Goal: Check status: Check status

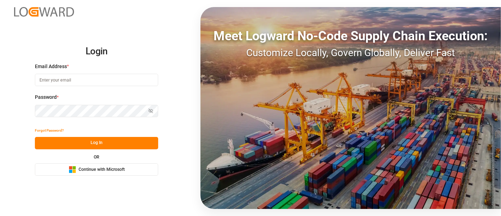
click at [92, 79] on input at bounding box center [96, 80] width 123 height 12
type input "[PERSON_NAME][DOMAIN_NAME][EMAIL_ADDRESS][DOMAIN_NAME]"
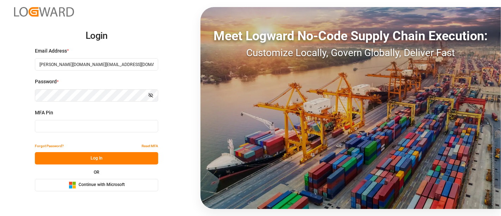
type input "579575"
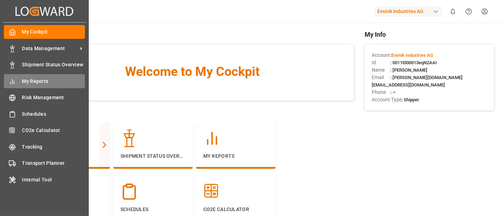
click at [42, 80] on span "My Reports" at bounding box center [53, 80] width 63 height 7
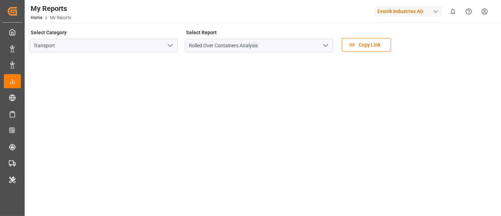
click at [168, 47] on icon "open menu" at bounding box center [170, 45] width 8 height 8
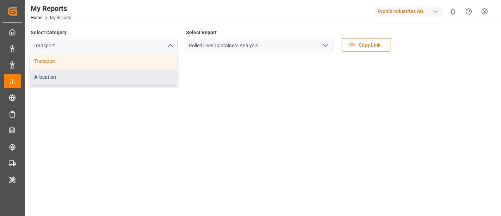
click at [73, 77] on div "Allocation" at bounding box center [103, 77] width 147 height 16
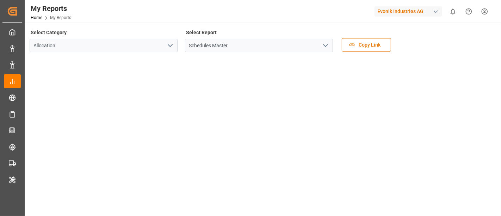
click at [326, 45] on icon "open menu" at bounding box center [325, 45] width 8 height 8
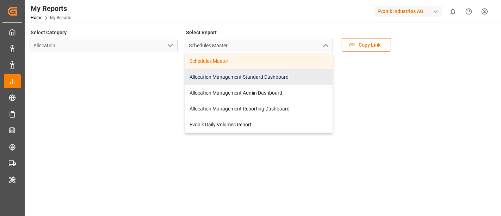
click at [254, 81] on div "Allocation Management Standard Dashboard" at bounding box center [258, 77] width 147 height 16
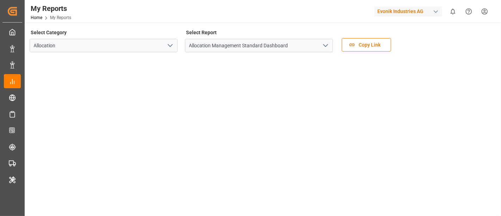
click at [326, 45] on icon "open menu" at bounding box center [325, 45] width 8 height 8
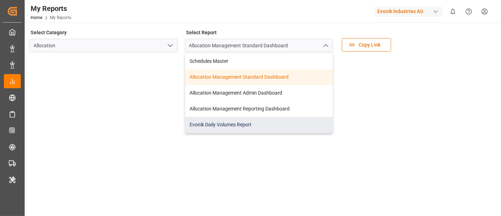
click at [232, 126] on div "Evonik Daily Volumes Report" at bounding box center [258, 125] width 147 height 16
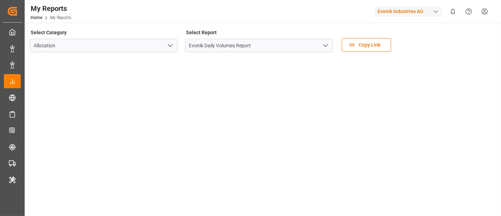
click at [325, 47] on icon "open menu" at bounding box center [325, 45] width 8 height 8
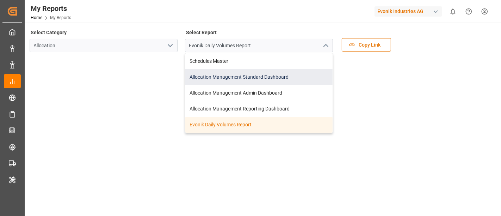
click at [248, 79] on div "Allocation Management Standard Dashboard" at bounding box center [258, 77] width 147 height 16
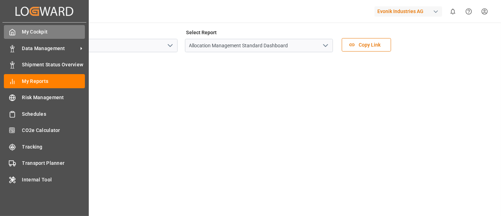
click at [36, 31] on span "My Cockpit" at bounding box center [53, 31] width 63 height 7
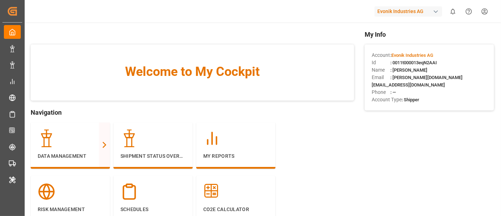
click at [393, 61] on span ": 0011t000013eqN2AAI" at bounding box center [413, 62] width 46 height 5
drag, startPoint x: 393, startPoint y: 61, endPoint x: 425, endPoint y: 63, distance: 31.8
click at [425, 63] on span ": 0011t000013eqN2AAI" at bounding box center [413, 62] width 46 height 5
copy span "0011t000013eqN2AAI"
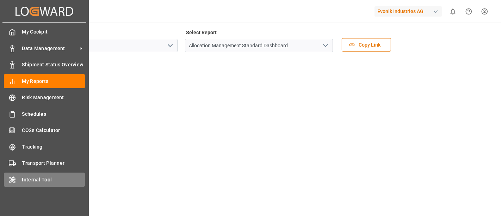
drag, startPoint x: 0, startPoint y: 0, endPoint x: 13, endPoint y: 181, distance: 181.8
click at [13, 181] on icon at bounding box center [12, 179] width 7 height 7
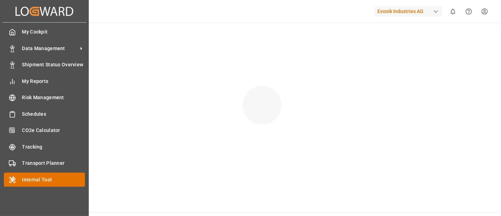
click at [47, 181] on span "Internal Tool" at bounding box center [53, 179] width 63 height 7
click at [32, 176] on span "Internal Tool" at bounding box center [53, 179] width 63 height 7
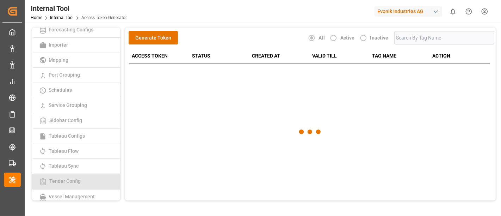
scroll to position [186, 0]
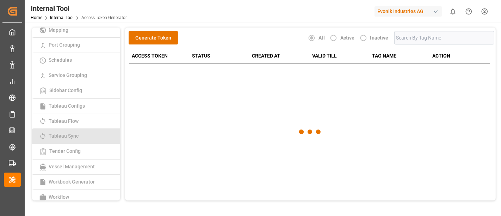
click at [76, 133] on span "Tableau Sync" at bounding box center [63, 136] width 34 height 6
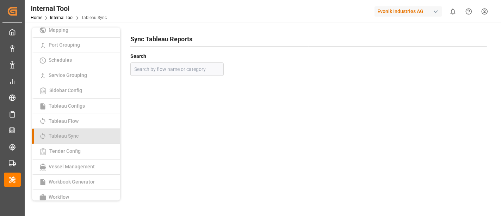
click at [80, 135] on link "Tableau Sync" at bounding box center [76, 136] width 88 height 15
click at [374, 83] on div at bounding box center [308, 83] width 356 height 5
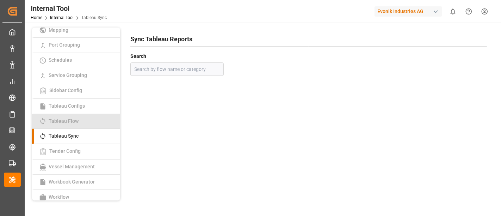
click at [74, 118] on span "Tableau Flow" at bounding box center [63, 121] width 34 height 6
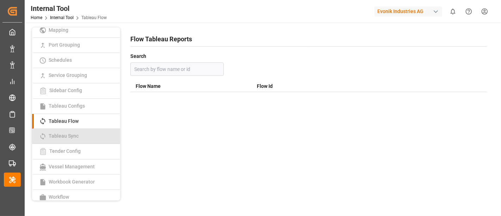
click at [73, 134] on span "Tableau Sync" at bounding box center [63, 136] width 34 height 6
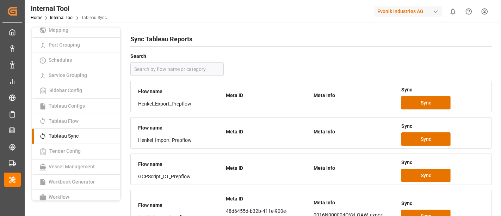
scroll to position [156, 0]
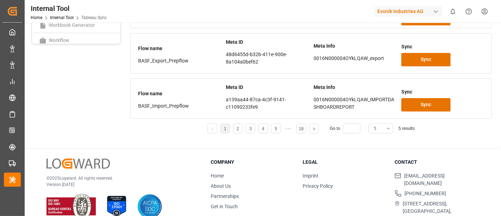
click at [388, 126] on button "5" at bounding box center [380, 128] width 25 height 10
click at [374, 210] on div "20" at bounding box center [381, 209] width 24 height 21
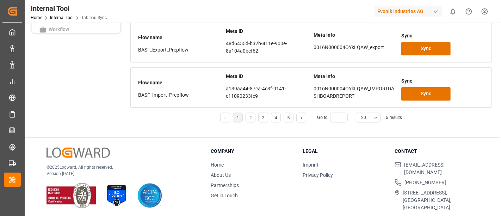
scroll to position [11, 0]
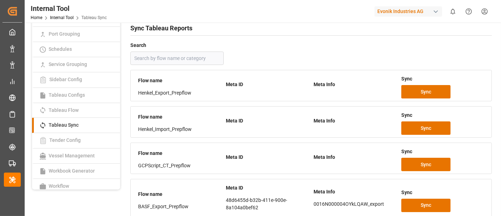
click at [336, 45] on h4 "Search" at bounding box center [310, 46] width 361 height 10
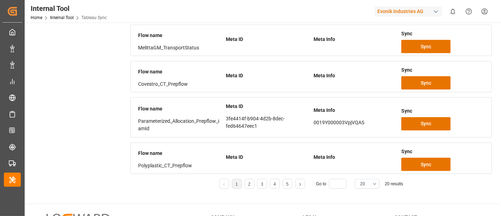
scroll to position [774, 0]
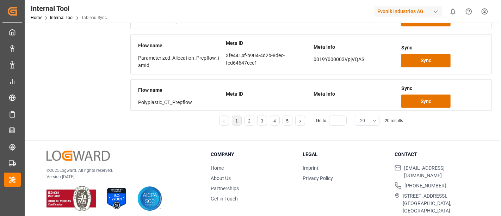
click at [374, 118] on button "20" at bounding box center [367, 121] width 25 height 10
click at [364, 144] on div "25" at bounding box center [367, 144] width 24 height 21
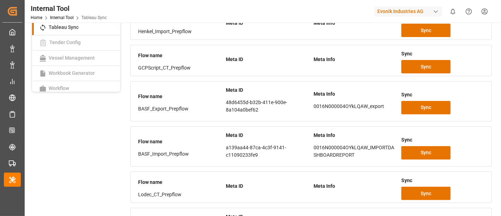
scroll to position [0, 0]
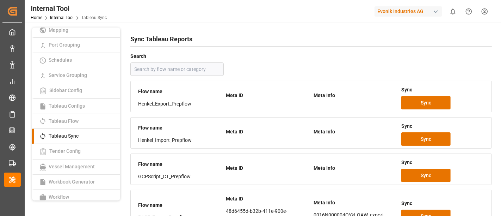
click at [345, 64] on div "Search" at bounding box center [310, 63] width 361 height 25
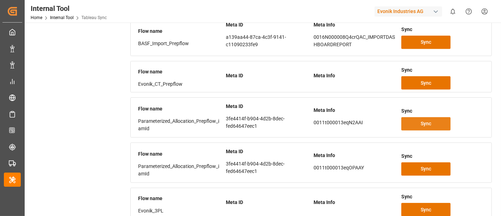
click at [420, 119] on button "Sync" at bounding box center [425, 123] width 49 height 13
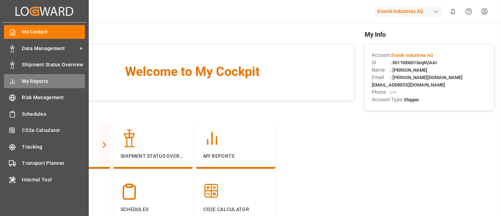
click at [32, 82] on span "My Reports" at bounding box center [53, 80] width 63 height 7
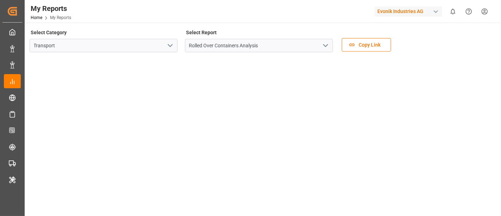
click at [170, 46] on icon "open menu" at bounding box center [170, 45] width 8 height 8
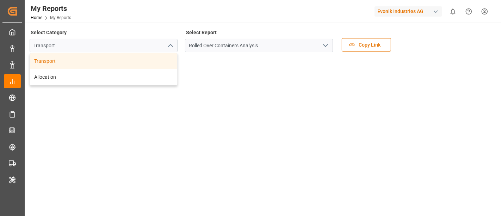
click at [322, 48] on icon "open menu" at bounding box center [325, 45] width 8 height 8
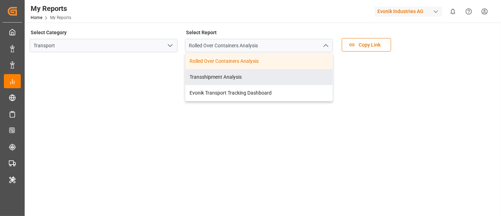
click at [169, 47] on icon "open menu" at bounding box center [170, 45] width 8 height 8
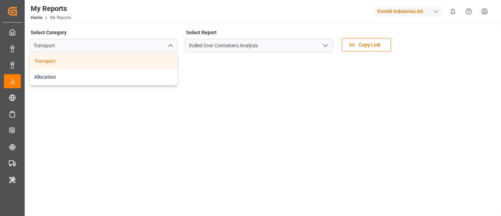
click at [94, 75] on div "Allocation" at bounding box center [103, 77] width 147 height 16
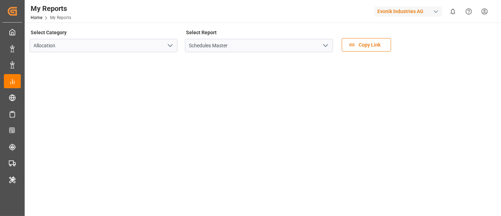
click at [94, 75] on div "Select Category Allocation Select Report Schedules Master Copy Link" at bounding box center [262, 91] width 465 height 128
click at [326, 46] on polyline "open menu" at bounding box center [325, 45] width 4 height 2
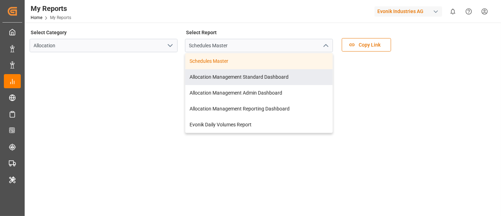
click at [427, 70] on tableau-viz at bounding box center [262, 163] width 464 height 211
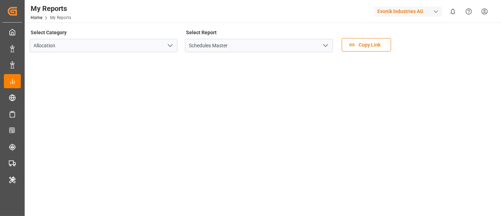
click at [326, 48] on icon "open menu" at bounding box center [325, 45] width 8 height 8
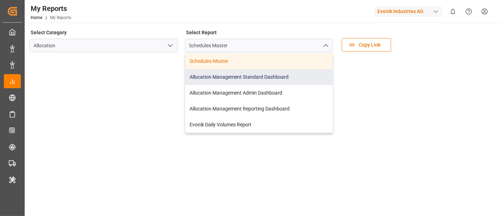
click at [268, 77] on div "Allocation Management Standard Dashboard" at bounding box center [258, 77] width 147 height 16
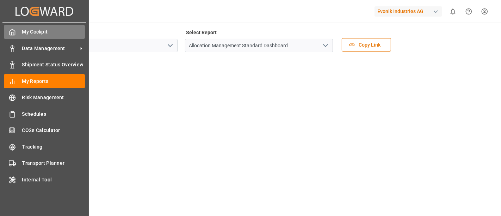
click at [49, 36] on div "My Cockpit My Cockpit" at bounding box center [44, 32] width 81 height 14
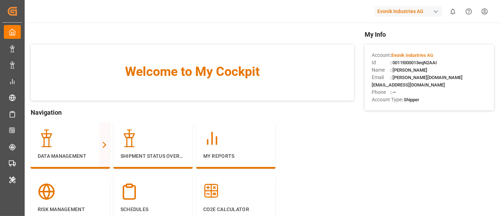
click at [393, 61] on span ": 0011t000013eqN2AAI" at bounding box center [413, 62] width 46 height 5
drag, startPoint x: 393, startPoint y: 61, endPoint x: 418, endPoint y: 64, distance: 25.2
click at [418, 64] on span ": 0011t000013eqN2AAI" at bounding box center [413, 62] width 46 height 5
copy span "0011t000013eqN2AAI"
click at [437, 13] on div "button" at bounding box center [435, 11] width 7 height 7
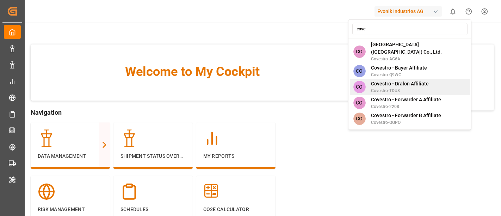
scroll to position [102, 0]
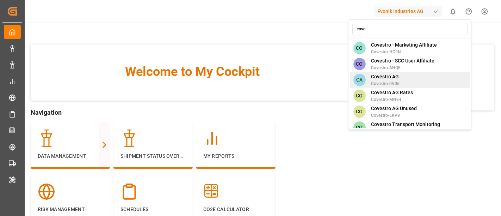
type input "cove"
click at [398, 73] on span "Covestro AG" at bounding box center [385, 76] width 29 height 7
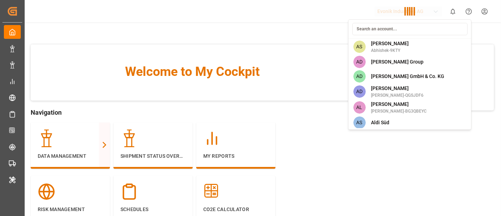
scroll to position [1117, 0]
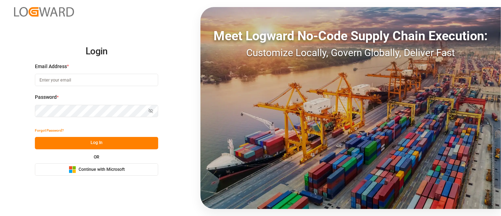
type input "shashidhar.mm@logward.com"
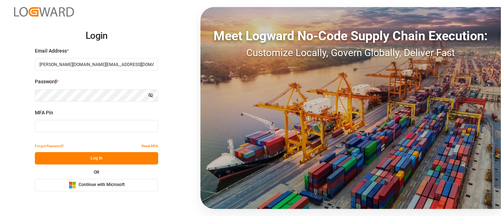
type input "448741"
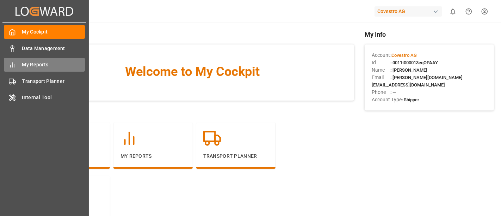
click at [38, 66] on span "My Reports" at bounding box center [53, 64] width 63 height 7
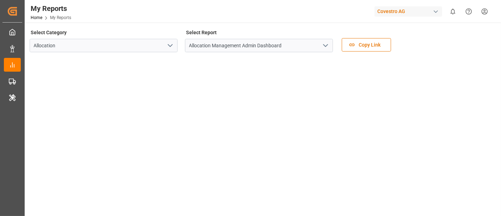
click at [325, 49] on icon "open menu" at bounding box center [325, 45] width 8 height 8
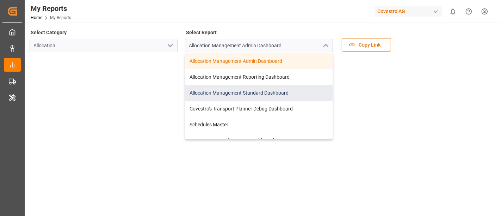
click at [260, 94] on div "Allocation Management Standard Dashboard" at bounding box center [258, 93] width 147 height 16
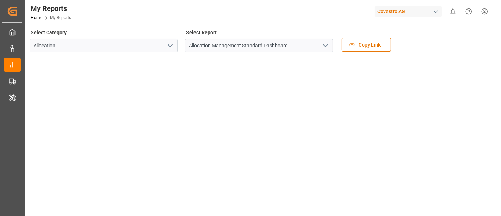
click at [437, 13] on div "button" at bounding box center [435, 11] width 7 height 7
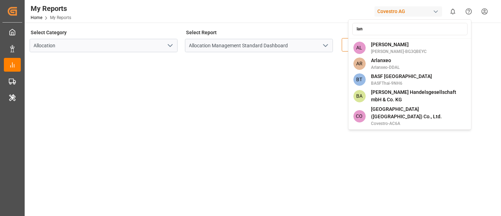
type input "lanx"
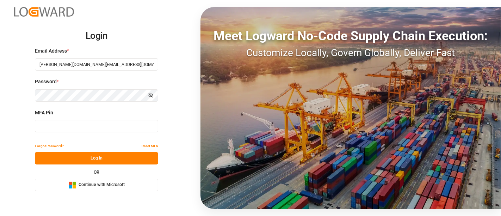
type input "151653"
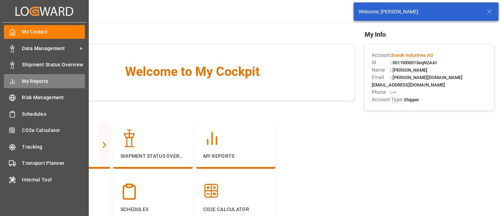
click at [53, 81] on span "My Reports" at bounding box center [53, 80] width 63 height 7
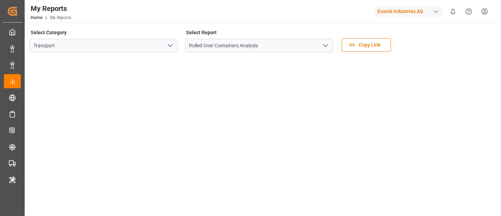
click at [172, 45] on polyline "open menu" at bounding box center [170, 45] width 4 height 2
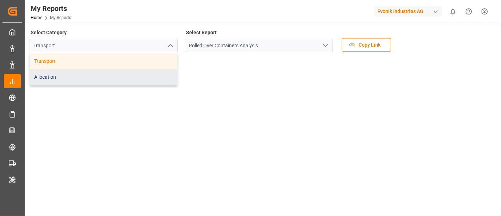
click at [68, 77] on div "Allocation" at bounding box center [103, 77] width 147 height 16
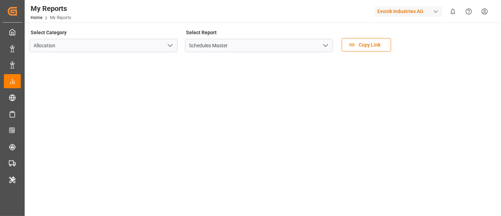
click at [323, 46] on icon "open menu" at bounding box center [325, 45] width 8 height 8
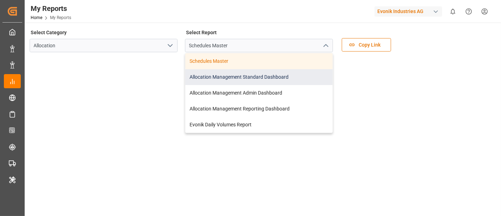
click at [260, 76] on div "Allocation Management Standard Dashboard" at bounding box center [258, 77] width 147 height 16
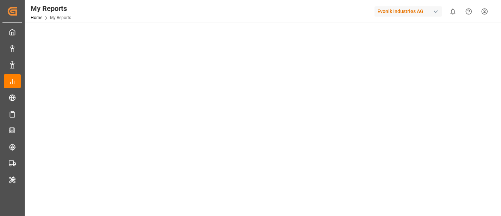
scroll to position [182, 0]
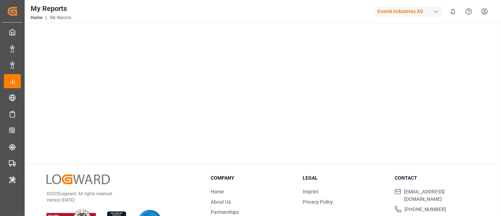
click at [168, 170] on div "© 2025 Logward. All rights reserved. Version 1.1.86 Company Home About Us Partn…" at bounding box center [262, 205] width 475 height 83
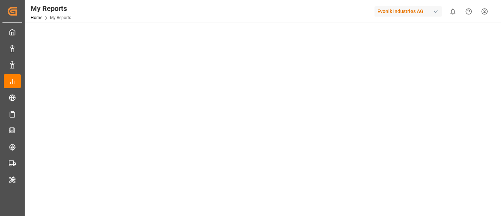
scroll to position [0, 0]
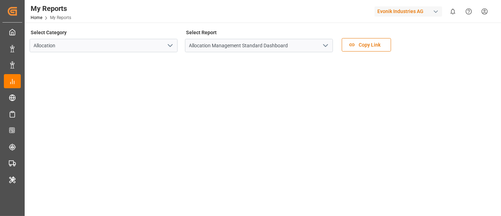
click at [328, 45] on icon "open menu" at bounding box center [325, 45] width 8 height 8
click at [326, 48] on icon "open menu" at bounding box center [325, 45] width 8 height 8
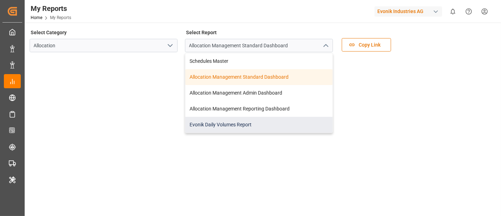
click at [228, 124] on div "Evonik Daily Volumes Report" at bounding box center [258, 125] width 147 height 16
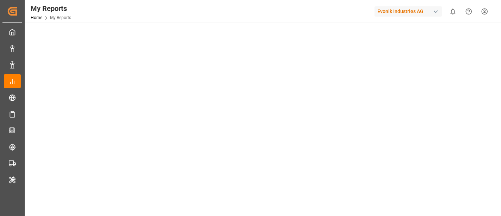
scroll to position [152, 0]
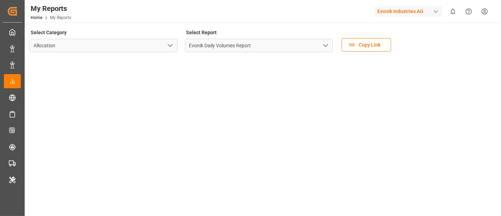
click at [328, 43] on icon "open menu" at bounding box center [325, 45] width 8 height 8
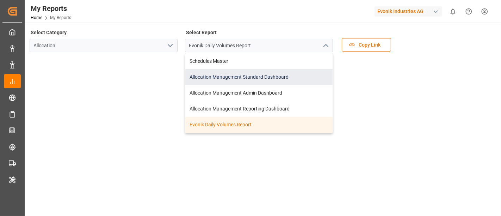
click at [254, 71] on div "Allocation Management Standard Dashboard" at bounding box center [258, 77] width 147 height 16
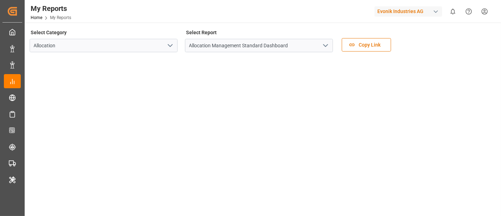
click at [170, 46] on icon "open menu" at bounding box center [170, 45] width 8 height 8
click at [326, 47] on icon "open menu" at bounding box center [325, 45] width 8 height 8
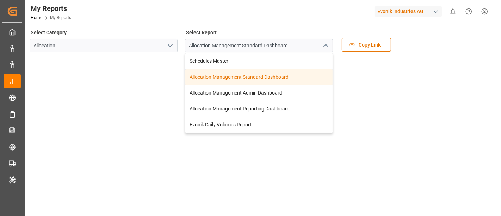
click at [170, 48] on icon "open menu" at bounding box center [170, 45] width 8 height 8
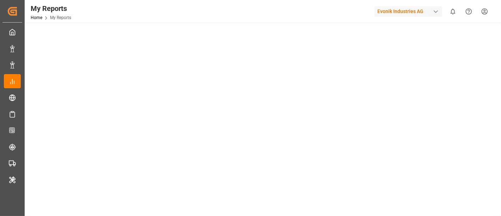
scroll to position [117, 0]
